Goal: Information Seeking & Learning: Find specific fact

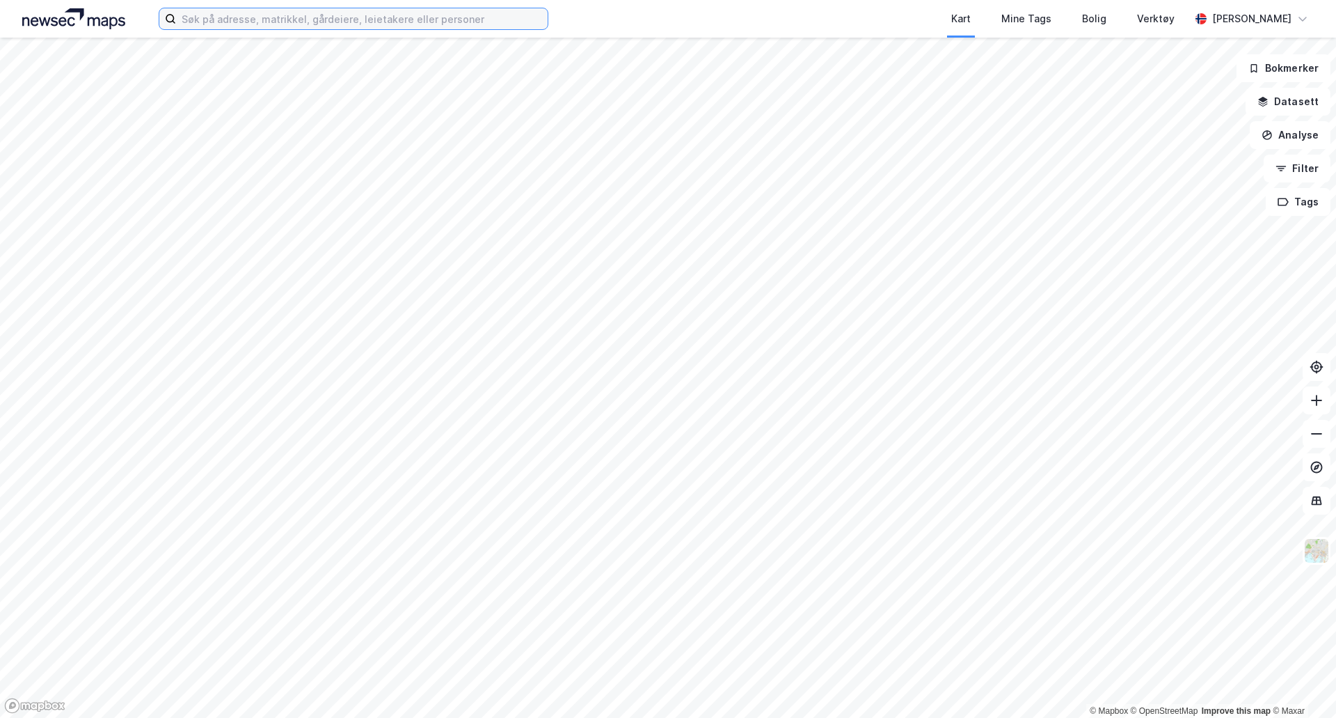
click at [312, 23] on input at bounding box center [362, 18] width 372 height 21
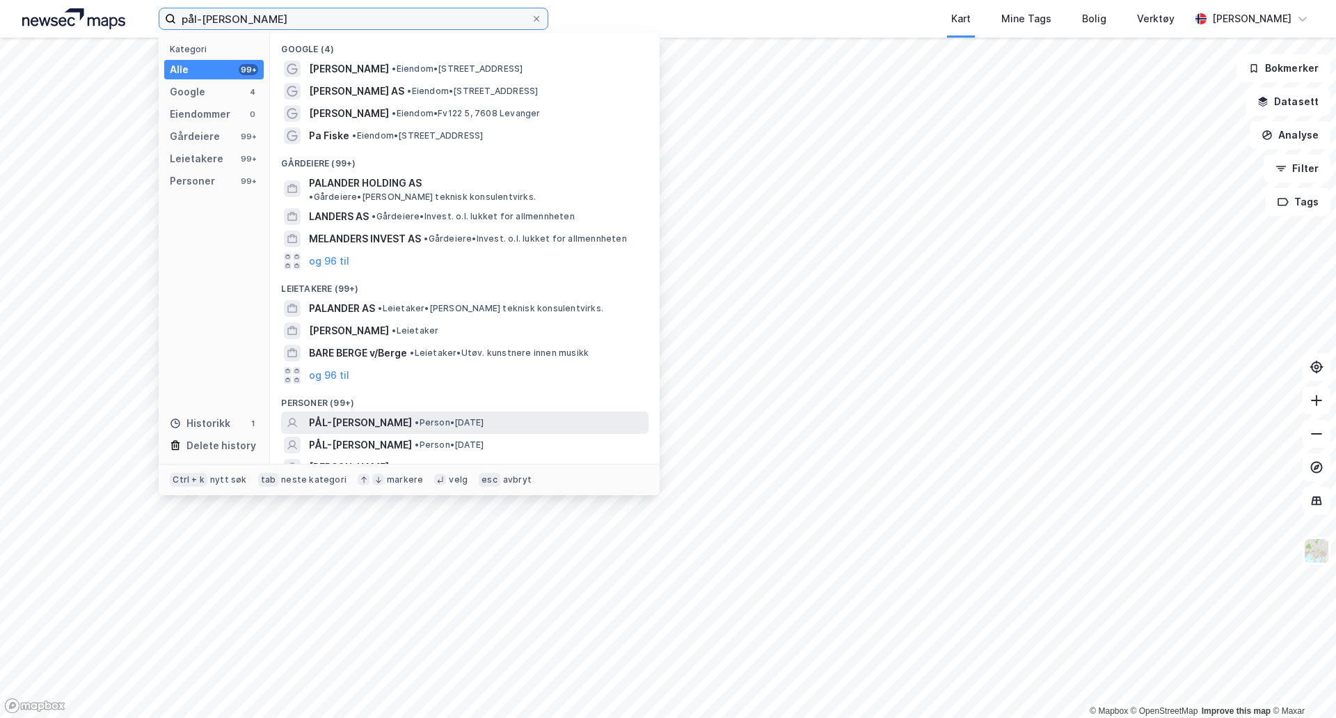
type input "pål-[PERSON_NAME]"
click at [404, 416] on span "PÅL-[PERSON_NAME]" at bounding box center [360, 422] width 103 height 17
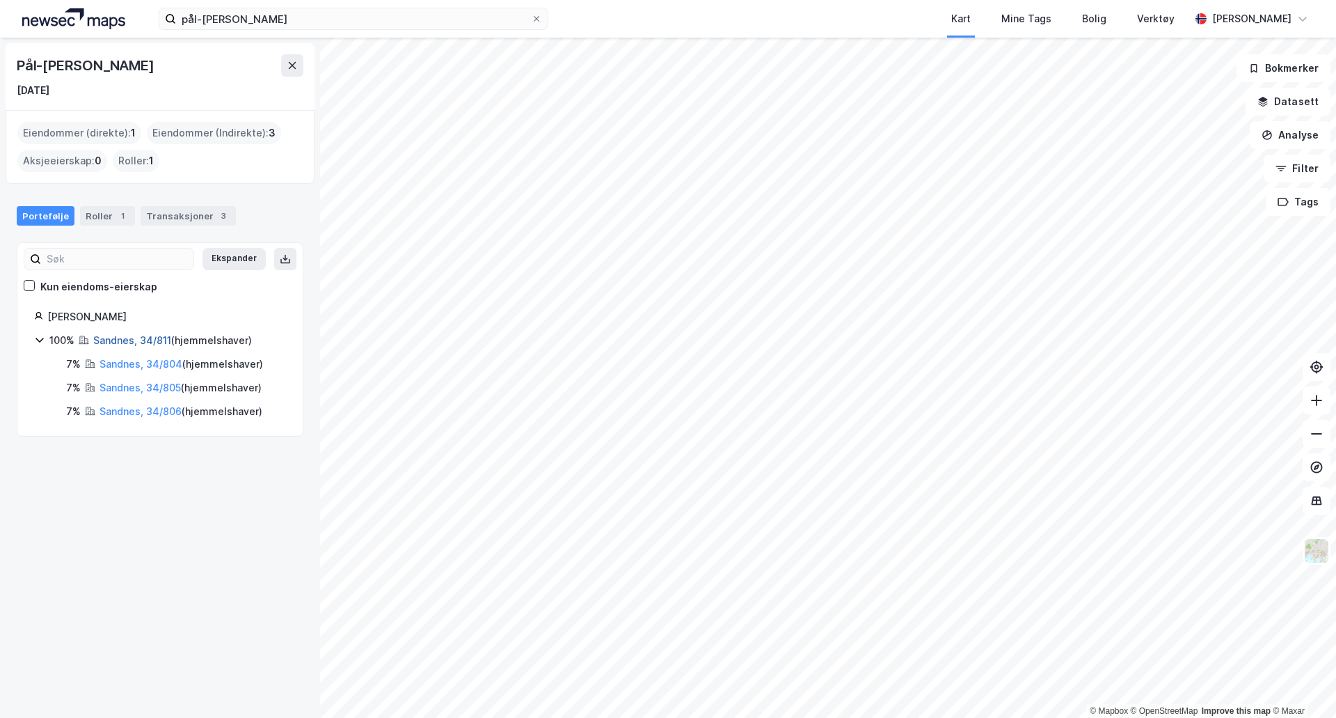
click at [132, 342] on link "Sandnes, 34/811" at bounding box center [132, 340] width 78 height 12
